Goal: Information Seeking & Learning: Learn about a topic

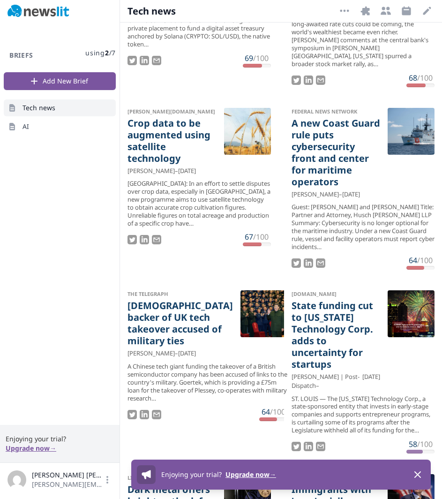
scroll to position [599, 0]
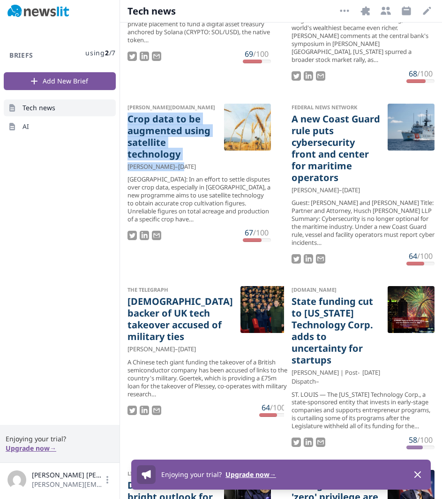
drag, startPoint x: 124, startPoint y: 130, endPoint x: 190, endPoint y: 173, distance: 78.3
click at [190, 173] on div "[PERSON_NAME][DOMAIN_NAME] Crop data to be augmented using satellite technology…" at bounding box center [199, 173] width 158 height 154
copy article "Crop data to be augmented using satellite technology [PERSON_NAME] – Au"
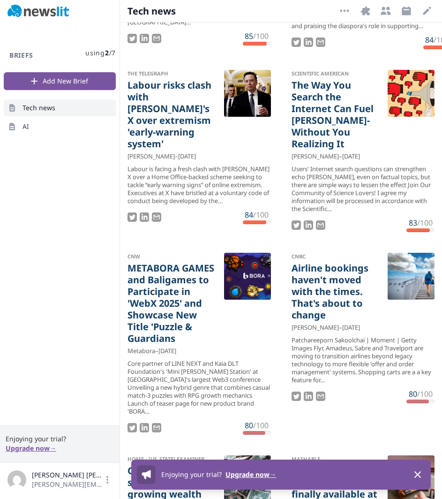
scroll to position [5985, 0]
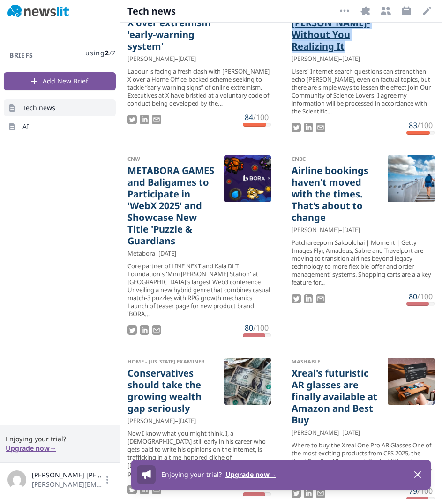
drag, startPoint x: 284, startPoint y: 59, endPoint x: 376, endPoint y: 125, distance: 112.5
click at [370, 118] on div "Scientific American The Way You Search the Internet Can Fuel [PERSON_NAME]-With…" at bounding box center [363, 53] width 158 height 177
copy link "The Way You Search the Internet Can Fuel [PERSON_NAME]-Without You Realizing It"
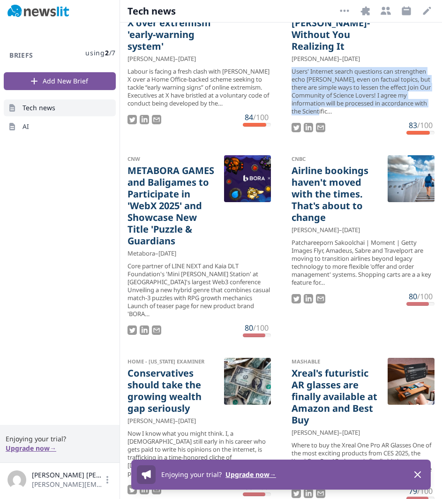
drag, startPoint x: 356, startPoint y: 186, endPoint x: 282, endPoint y: 146, distance: 83.5
click at [284, 142] on div "Scientific American The Way You Search the Internet Can Fuel [PERSON_NAME]-With…" at bounding box center [363, 53] width 158 height 177
copy div "Users' Internet search questions can strengthen echo [PERSON_NAME], even on fac…"
